Goal: Transaction & Acquisition: Subscribe to service/newsletter

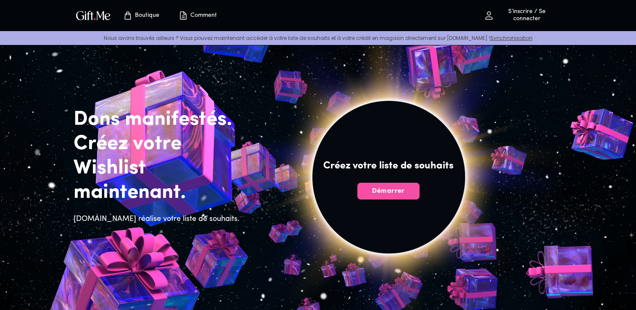
click at [387, 190] on span "Démarrer" at bounding box center [388, 191] width 62 height 9
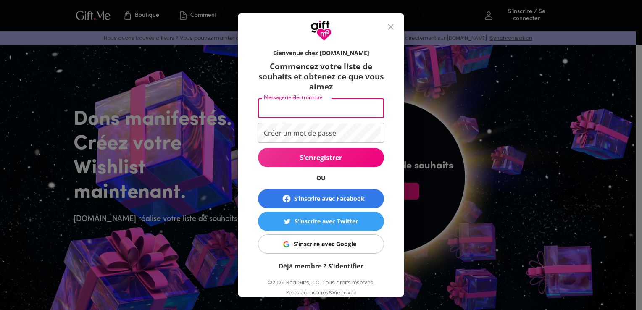
click at [335, 109] on input "Messagerie électronique" at bounding box center [319, 108] width 123 height 20
type input "[EMAIL_ADDRESS][DOMAIN_NAME]"
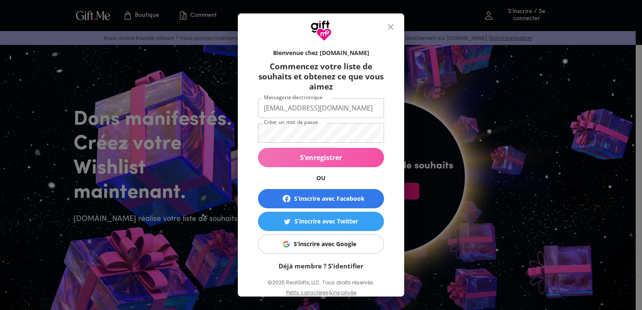
click at [360, 154] on span "S’enregistrer" at bounding box center [321, 157] width 126 height 9
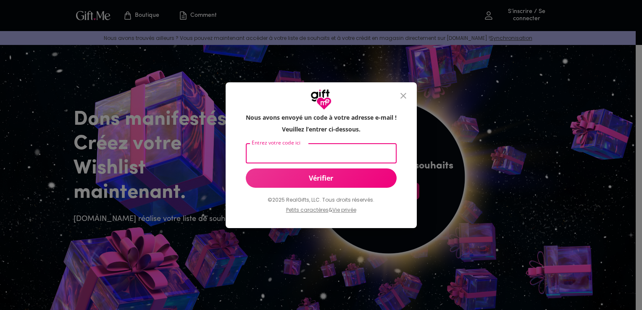
click at [324, 149] on input "Entrez votre code ici" at bounding box center [319, 154] width 147 height 20
paste input "786723"
type input "786723"
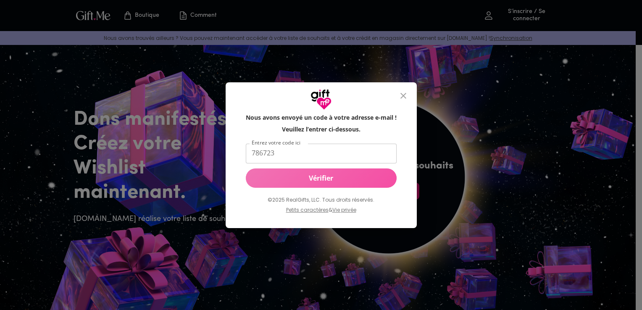
click at [339, 175] on span "Vérifier" at bounding box center [321, 178] width 151 height 9
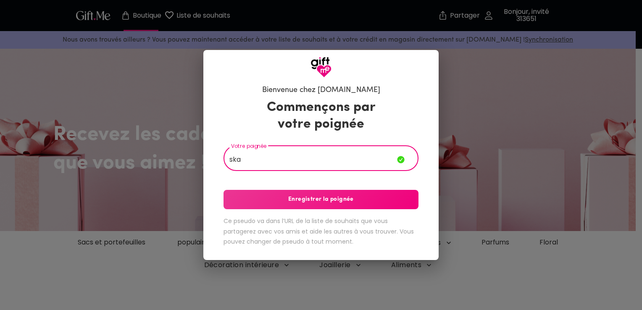
type input "ska"
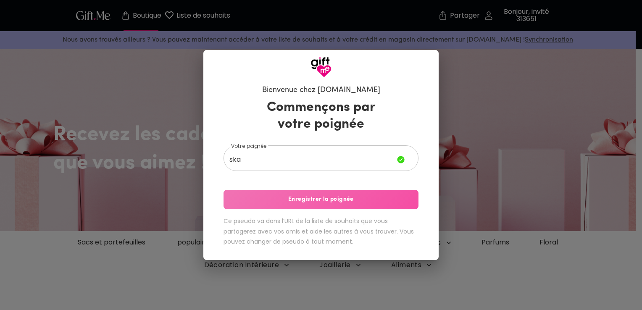
click at [356, 194] on button "Enregistrer la poignée" at bounding box center [321, 199] width 195 height 19
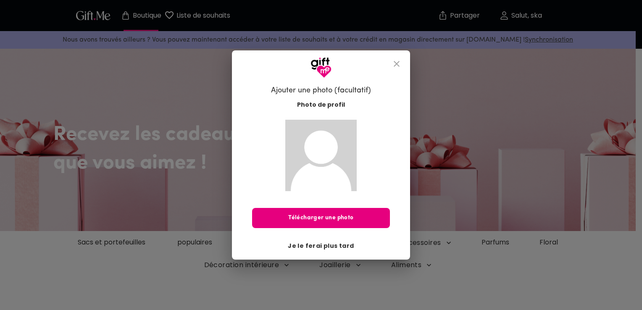
click at [336, 247] on span "Je le ferai plus tard" at bounding box center [321, 245] width 66 height 9
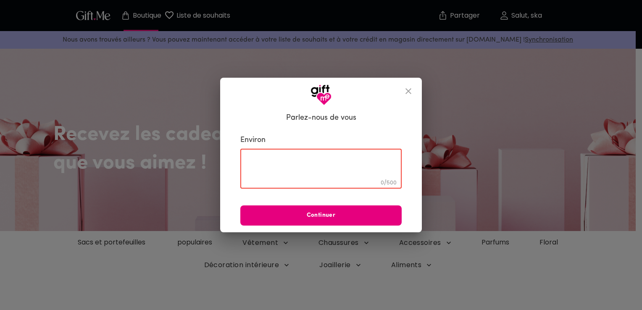
click at [342, 166] on textarea at bounding box center [321, 169] width 150 height 24
type textarea "hi"
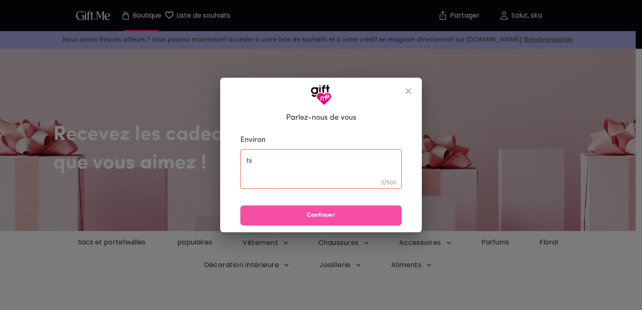
click at [341, 220] on button "Continuer" at bounding box center [320, 215] width 161 height 20
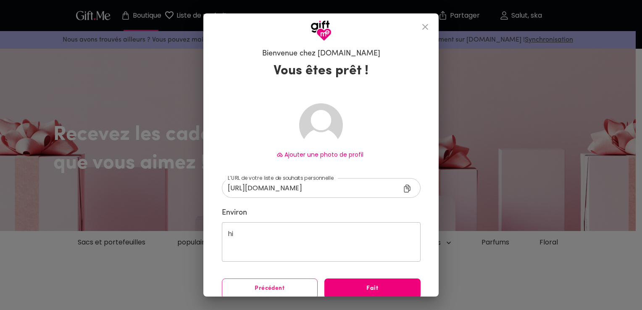
click at [374, 287] on span "Fait" at bounding box center [372, 288] width 96 height 9
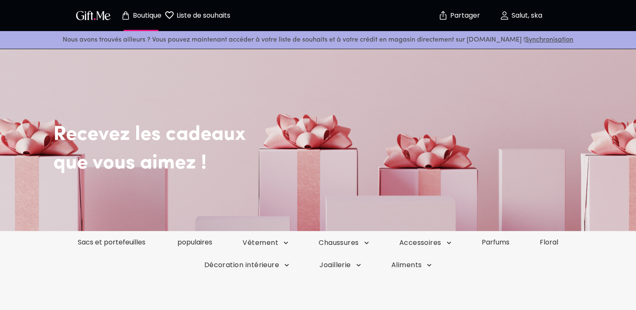
click at [331, 145] on h2 "Recevez les cadeaux" at bounding box center [336, 122] width 567 height 50
click at [277, 242] on font "Chaussures" at bounding box center [259, 242] width 36 height 9
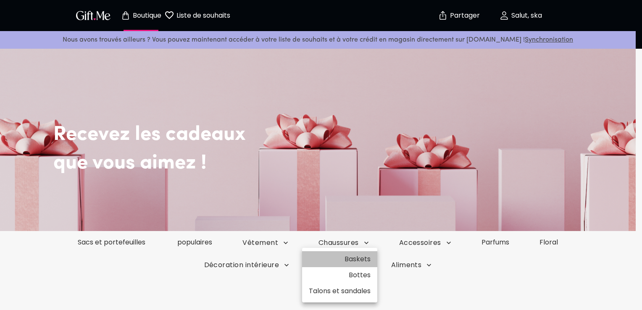
click at [359, 258] on font "Baskets" at bounding box center [358, 259] width 26 height 11
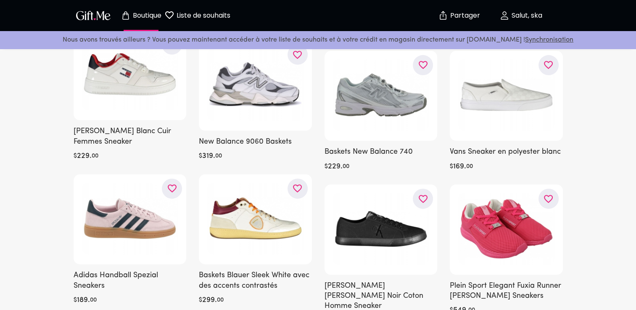
scroll to position [222, 0]
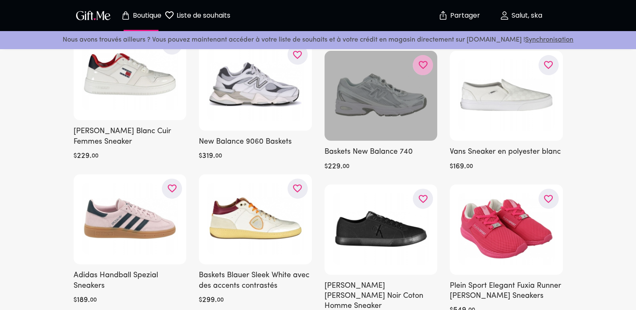
click at [0, 0] on icon "button" at bounding box center [0, 0] width 0 height 0
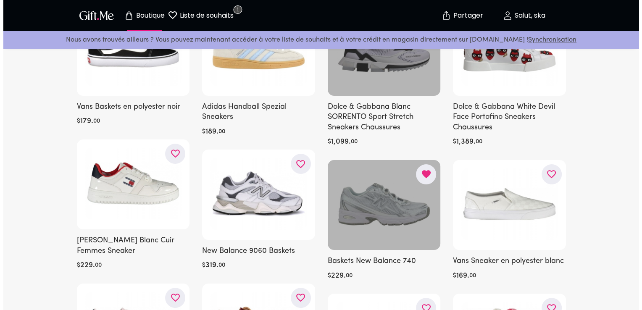
scroll to position [0, 0]
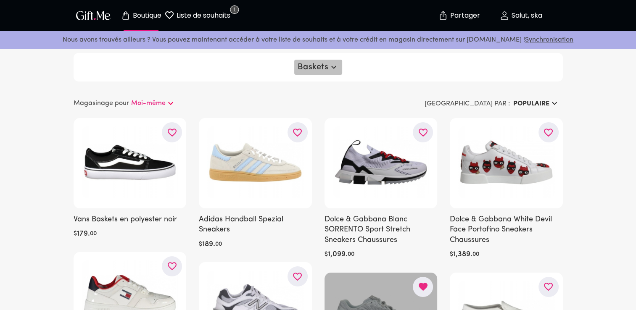
click at [329, 66] on icon "button" at bounding box center [334, 67] width 10 height 10
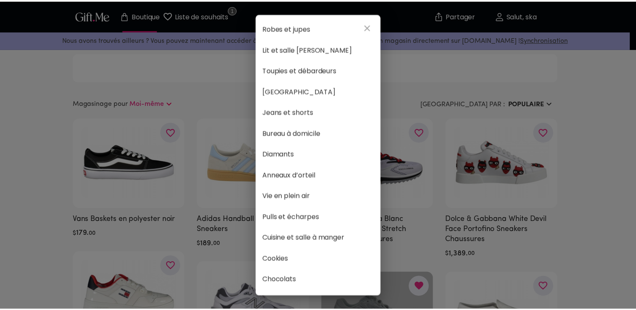
scroll to position [449, 0]
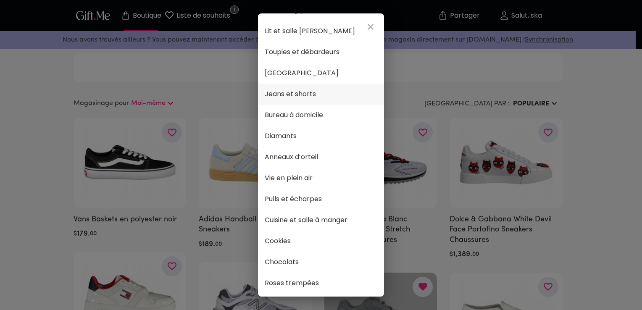
click at [338, 97] on span "Jeans et shorts" at bounding box center [321, 94] width 113 height 11
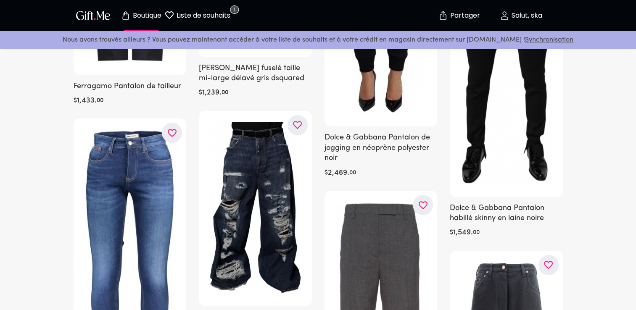
scroll to position [3119, 0]
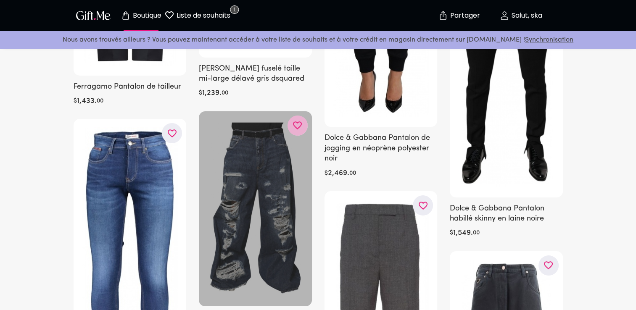
click at [0, 0] on icon "button" at bounding box center [0, 0] width 0 height 0
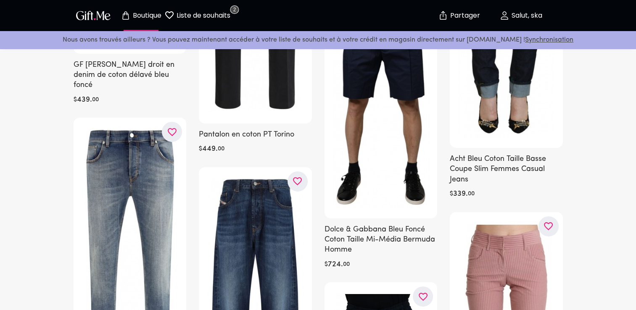
scroll to position [5875, 0]
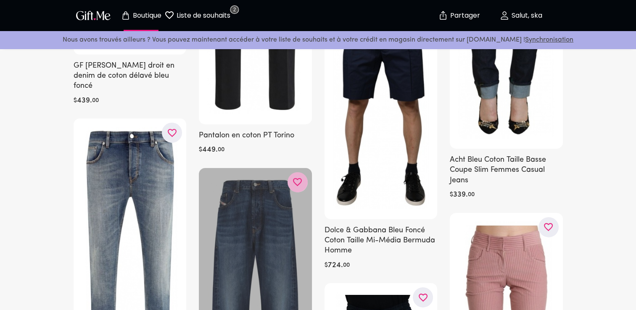
click at [300, 172] on button "button" at bounding box center [297, 182] width 20 height 20
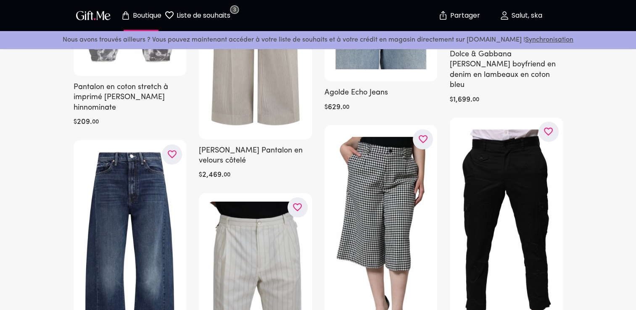
scroll to position [8612, 0]
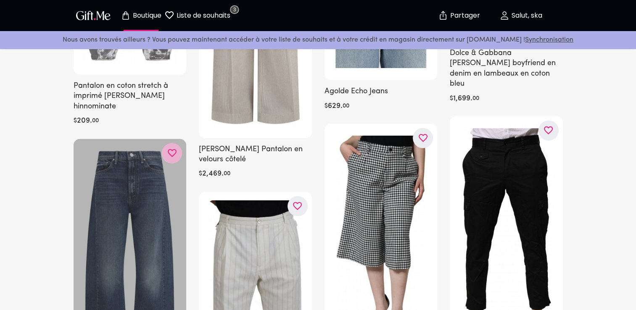
click at [0, 0] on icon "button" at bounding box center [0, 0] width 0 height 0
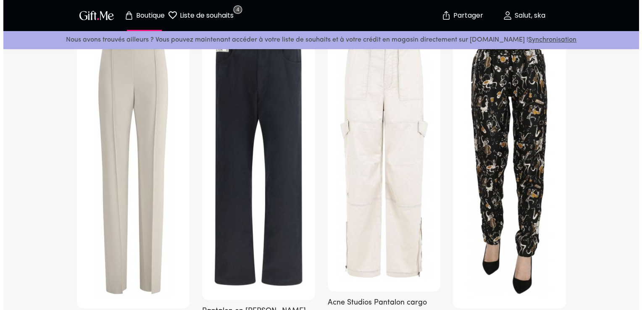
scroll to position [0, 0]
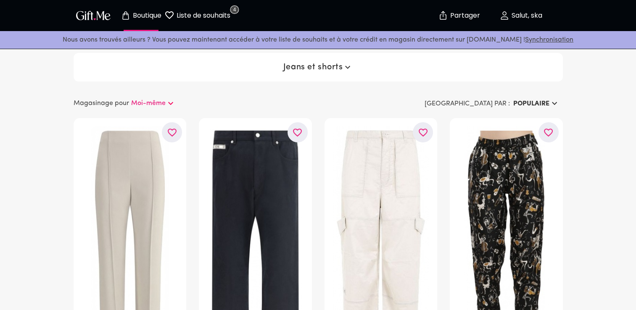
click at [334, 68] on font "Jeans et shorts" at bounding box center [313, 67] width 60 height 9
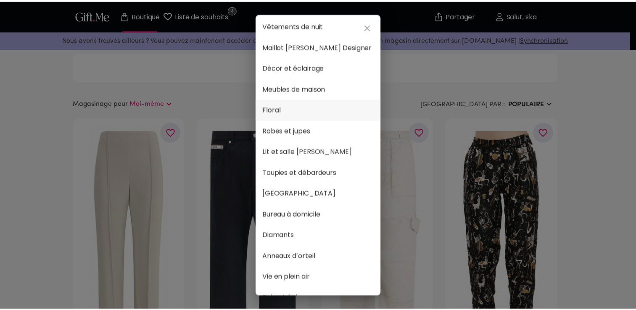
scroll to position [350, 0]
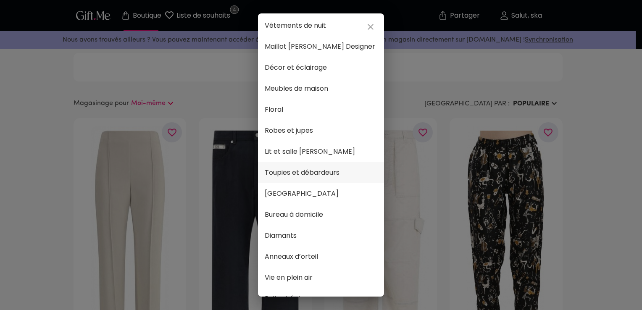
click at [344, 173] on span "Toupies et débardeurs" at bounding box center [321, 172] width 113 height 11
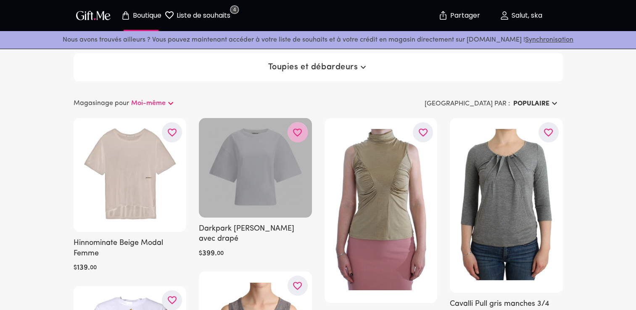
click at [0, 0] on icon "button" at bounding box center [0, 0] width 0 height 0
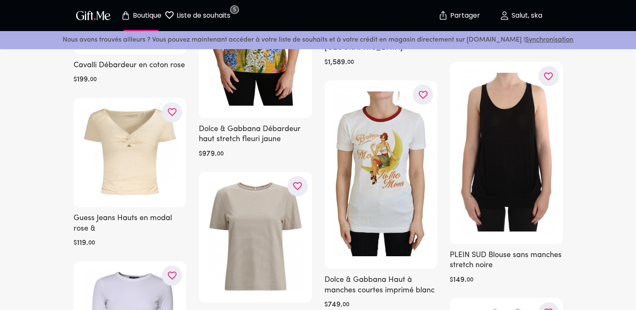
scroll to position [4218, 0]
